Goal: Transaction & Acquisition: Obtain resource

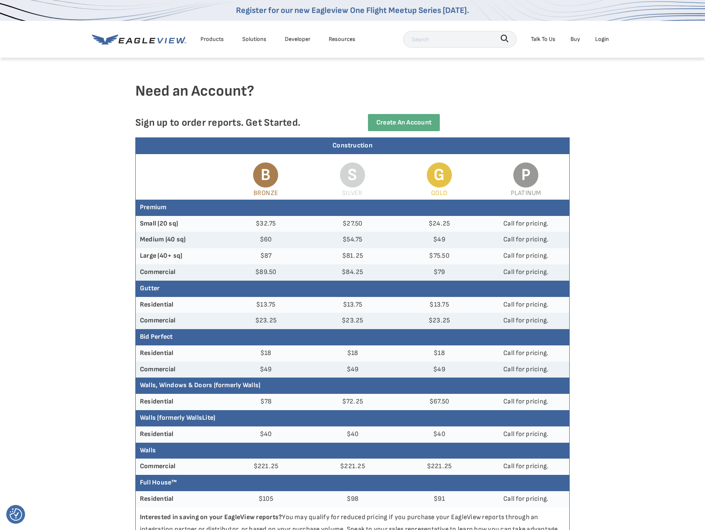
click at [122, 43] on icon at bounding box center [122, 40] width 6 height 5
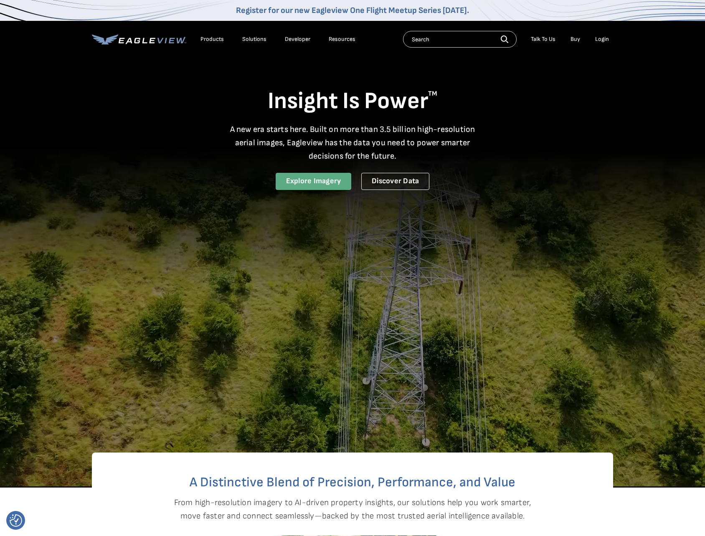
click at [311, 180] on link "Explore Imagery" at bounding box center [314, 181] width 76 height 17
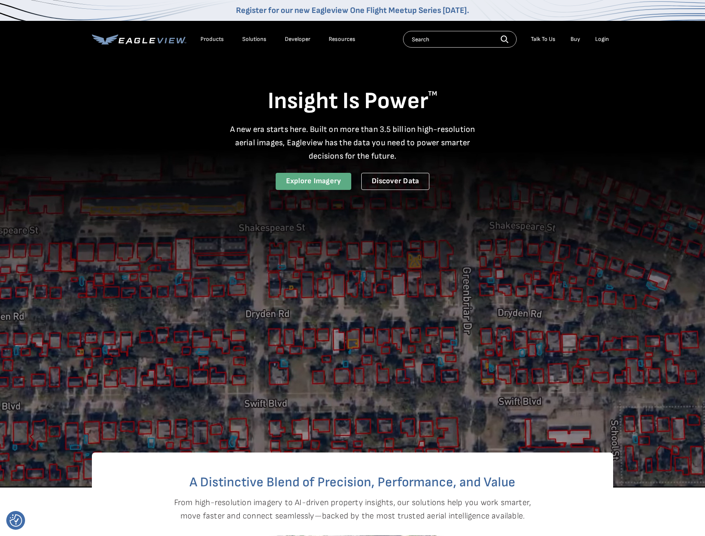
click at [308, 182] on link "Explore Imagery" at bounding box center [314, 181] width 76 height 17
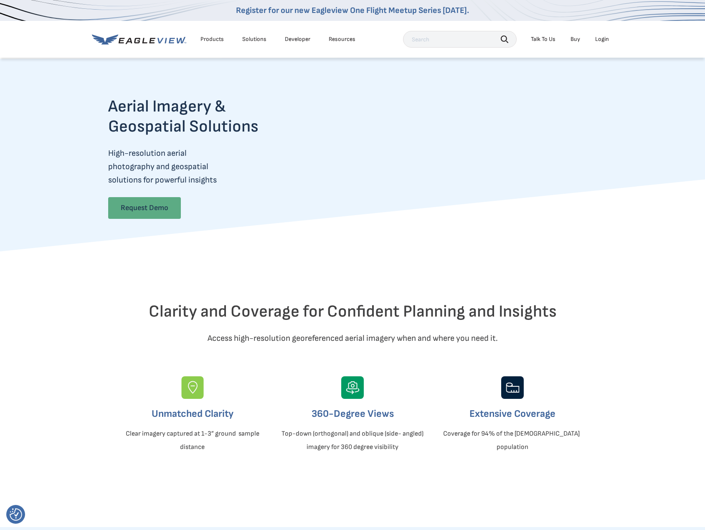
click at [157, 205] on link "Request Demo" at bounding box center [144, 208] width 73 height 22
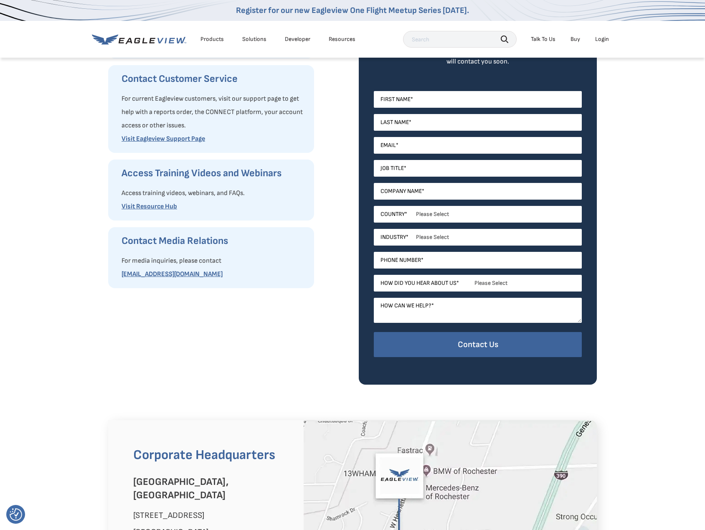
scroll to position [125, 0]
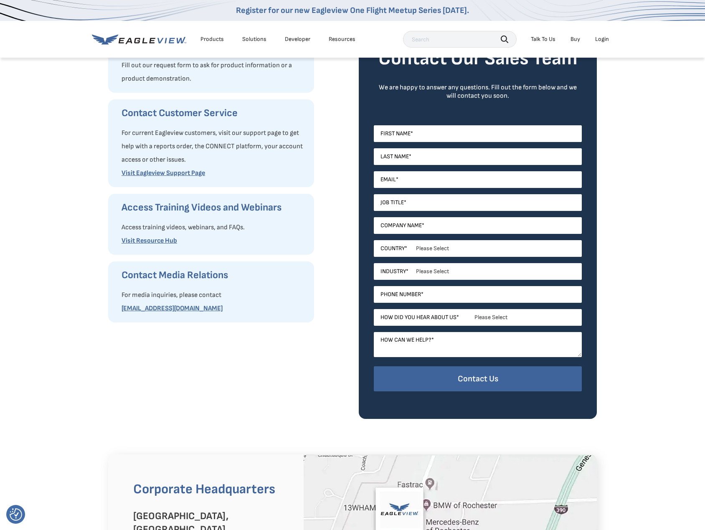
click at [159, 43] on icon at bounding box center [139, 39] width 94 height 10
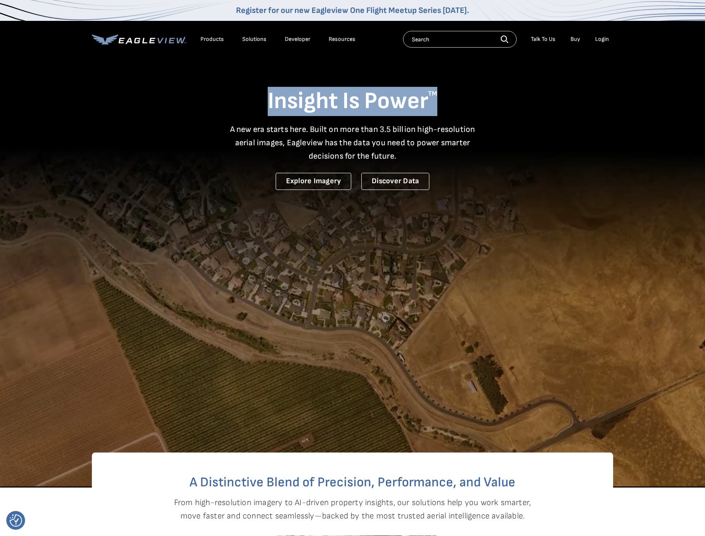
drag, startPoint x: 270, startPoint y: 99, endPoint x: 439, endPoint y: 109, distance: 169.9
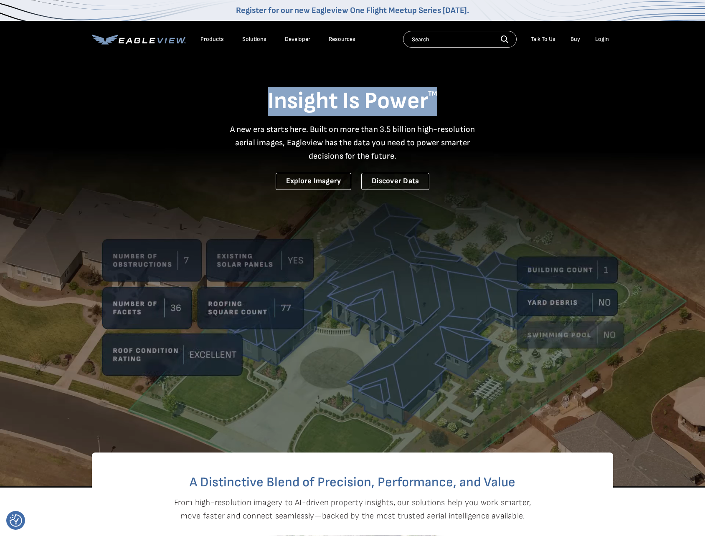
click at [439, 109] on h1 "Insight Is Power TM" at bounding box center [352, 101] width 521 height 29
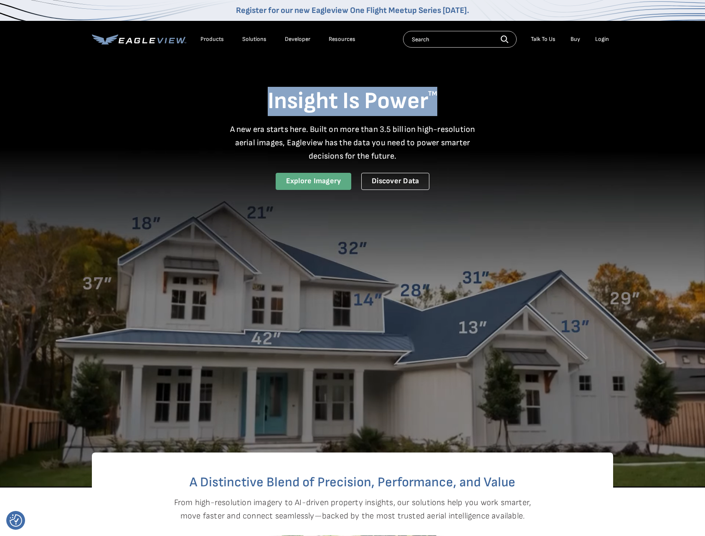
click at [295, 183] on link "Explore Imagery" at bounding box center [314, 181] width 76 height 17
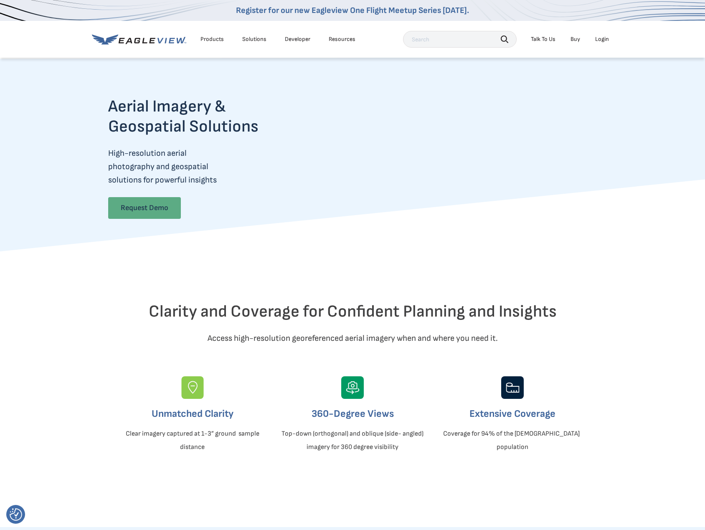
click at [155, 212] on link "Request Demo" at bounding box center [144, 208] width 73 height 22
